Goal: Find specific page/section: Find specific page/section

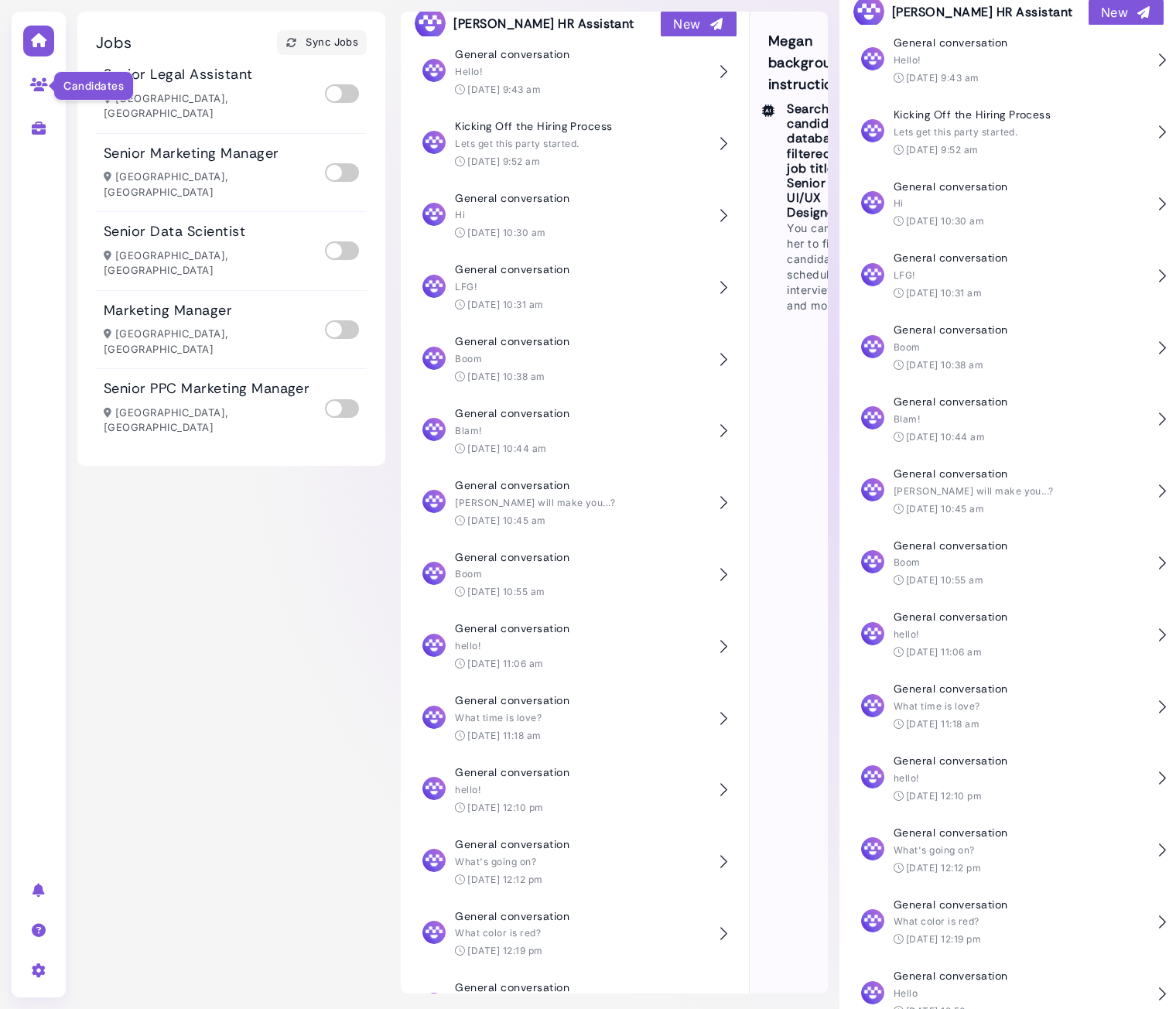
click at [41, 86] on icon at bounding box center [39, 84] width 18 height 14
select select "**********"
select select "**"
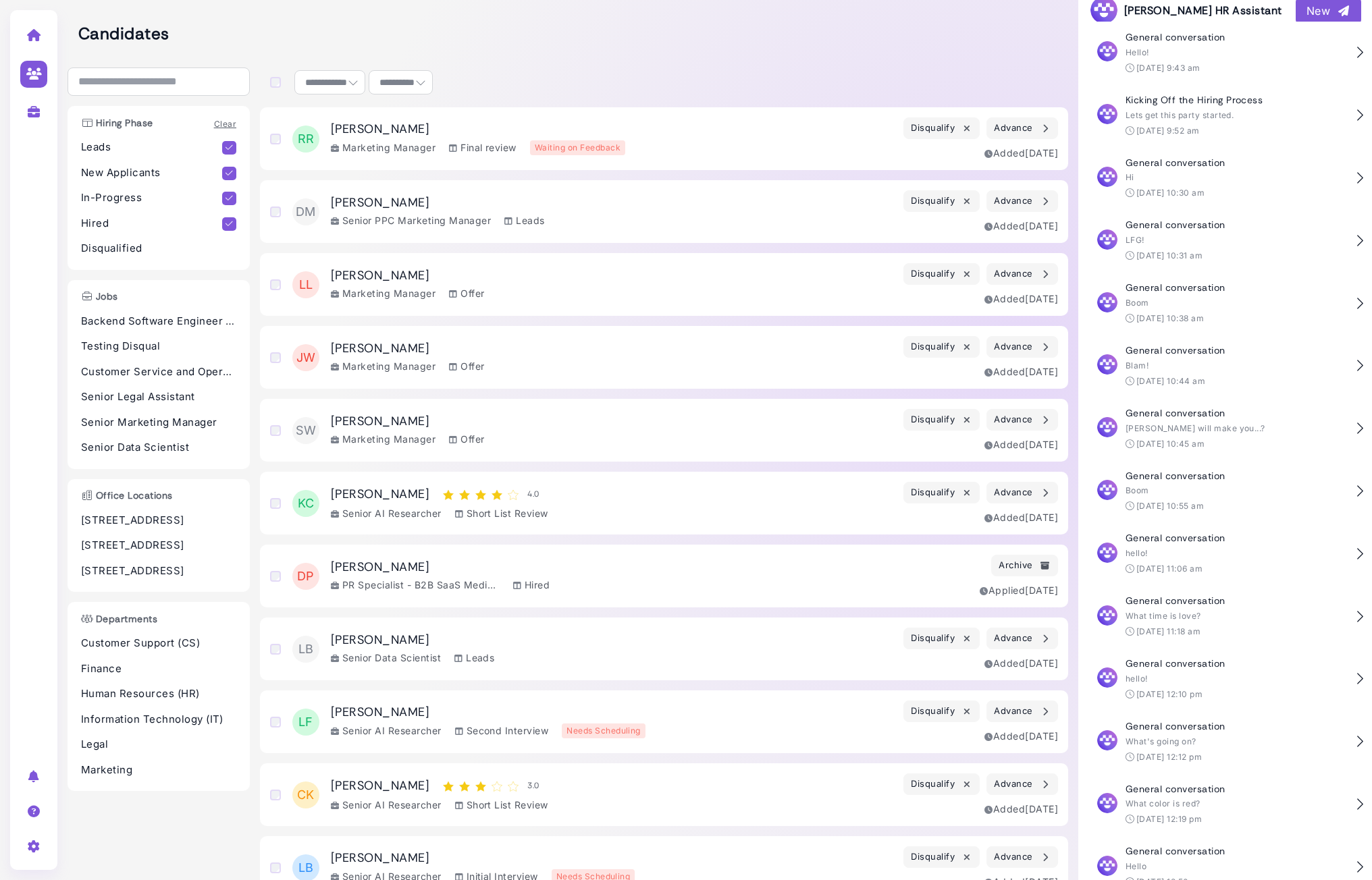
click at [420, 116] on div "RR [PERSON_NAME] Marketing Manager Final review Waiting on Feedback Disqualify …" at bounding box center [664, 138] width 809 height 63
